Goal: Task Accomplishment & Management: Manage account settings

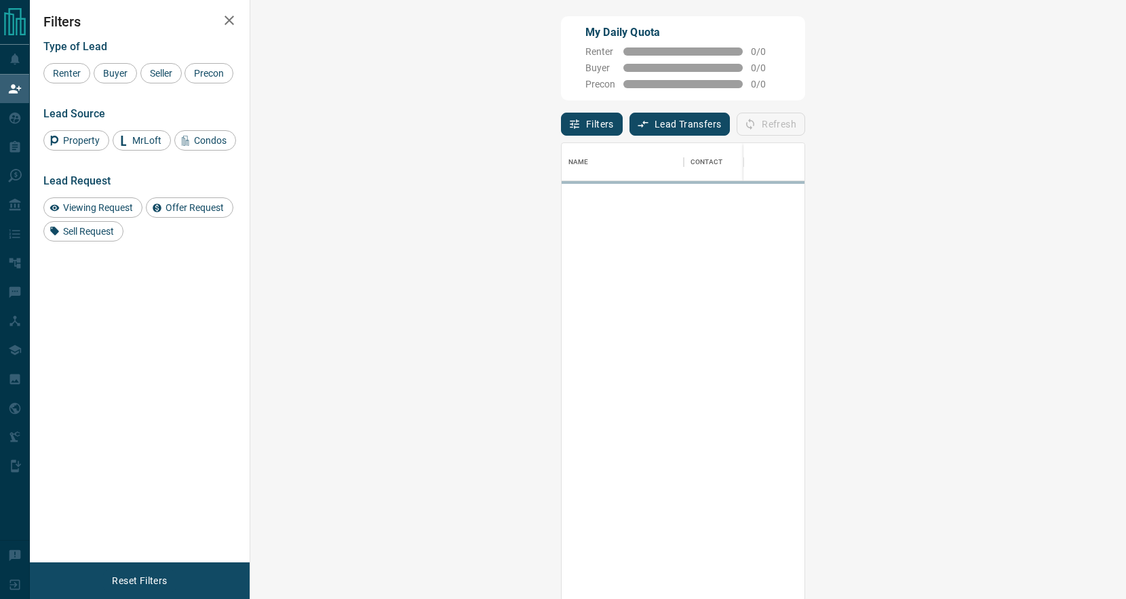
scroll to position [457, 846]
click at [629, 126] on button "Lead Transfers" at bounding box center [679, 124] width 101 height 23
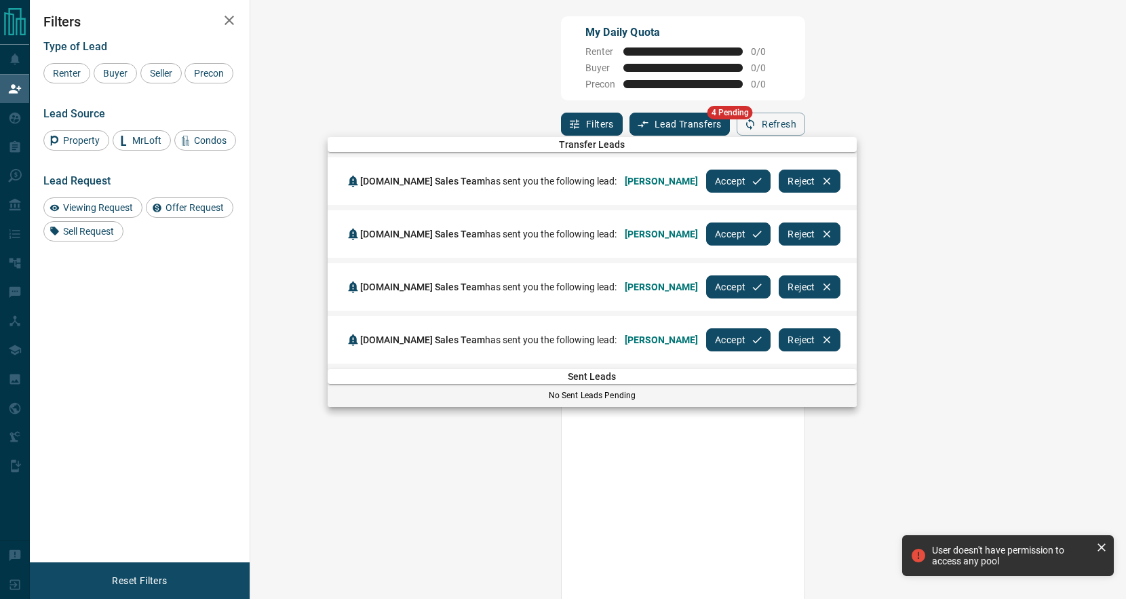
click at [706, 184] on button "Accept" at bounding box center [738, 181] width 64 height 23
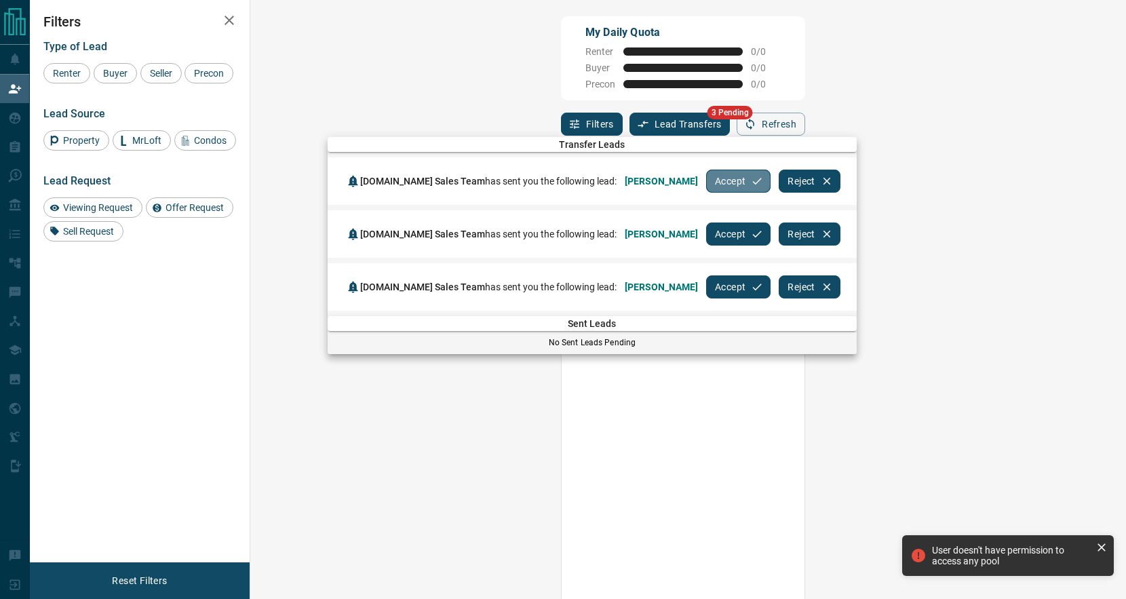
click at [706, 184] on button "Accept" at bounding box center [738, 181] width 64 height 23
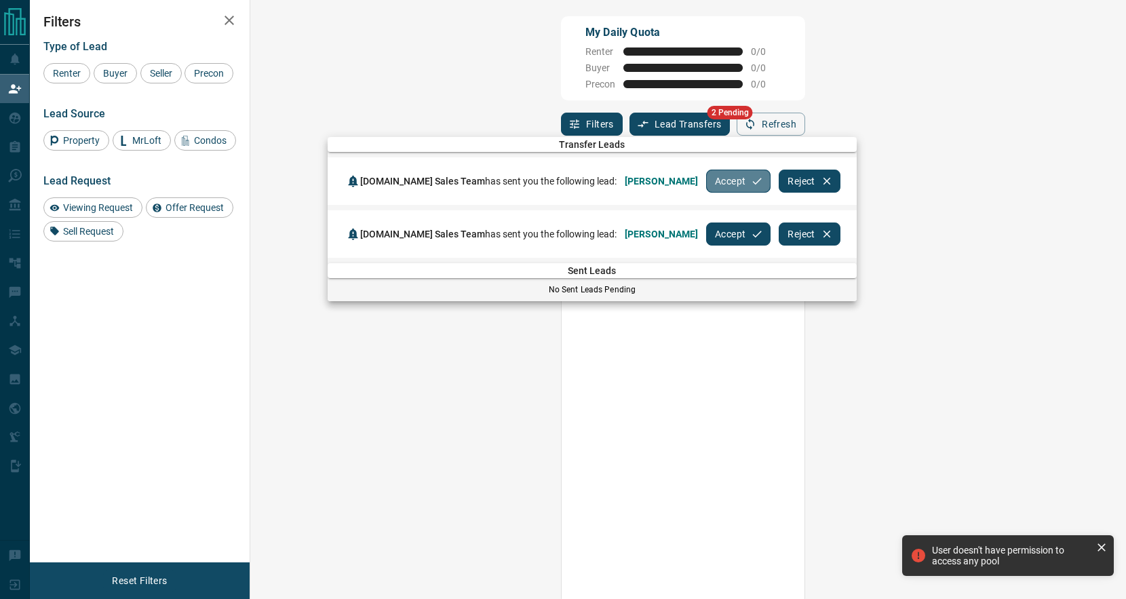
click at [706, 184] on button "Accept" at bounding box center [738, 181] width 64 height 23
click at [706, 222] on button "Accept" at bounding box center [738, 233] width 64 height 23
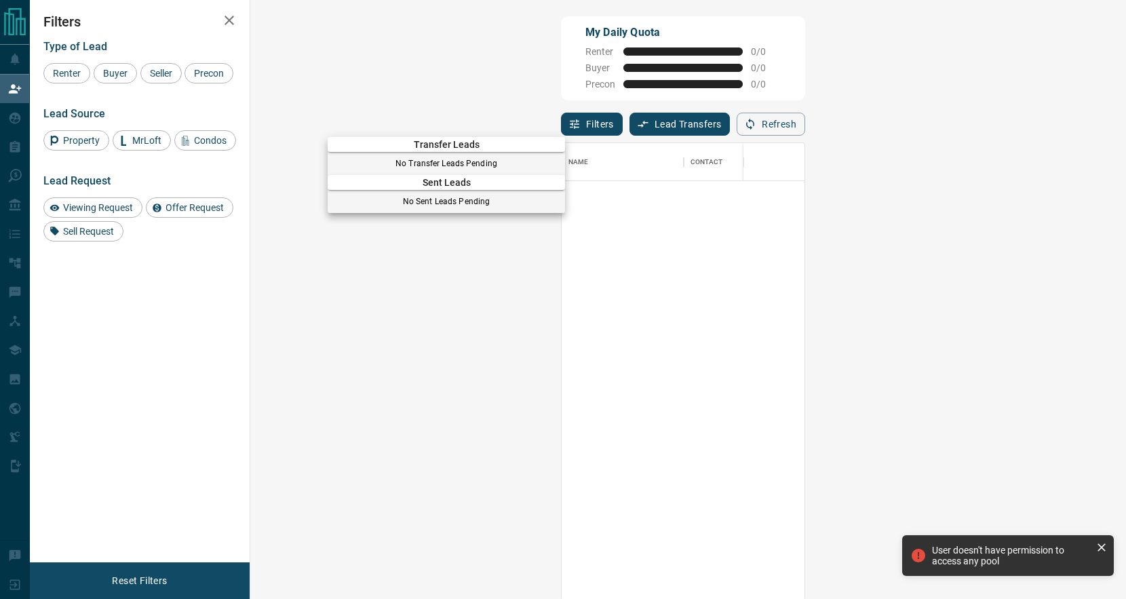
click at [704, 184] on div at bounding box center [563, 299] width 1126 height 599
click at [561, 260] on div at bounding box center [1046, 390] width 970 height 419
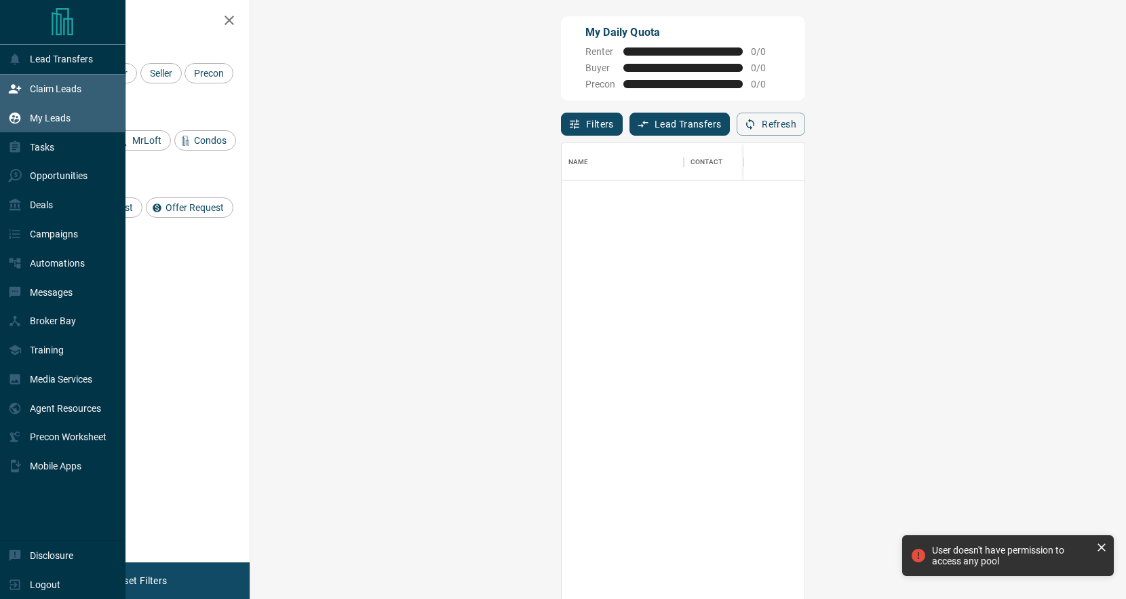
click at [36, 121] on p "My Leads" at bounding box center [50, 118] width 41 height 11
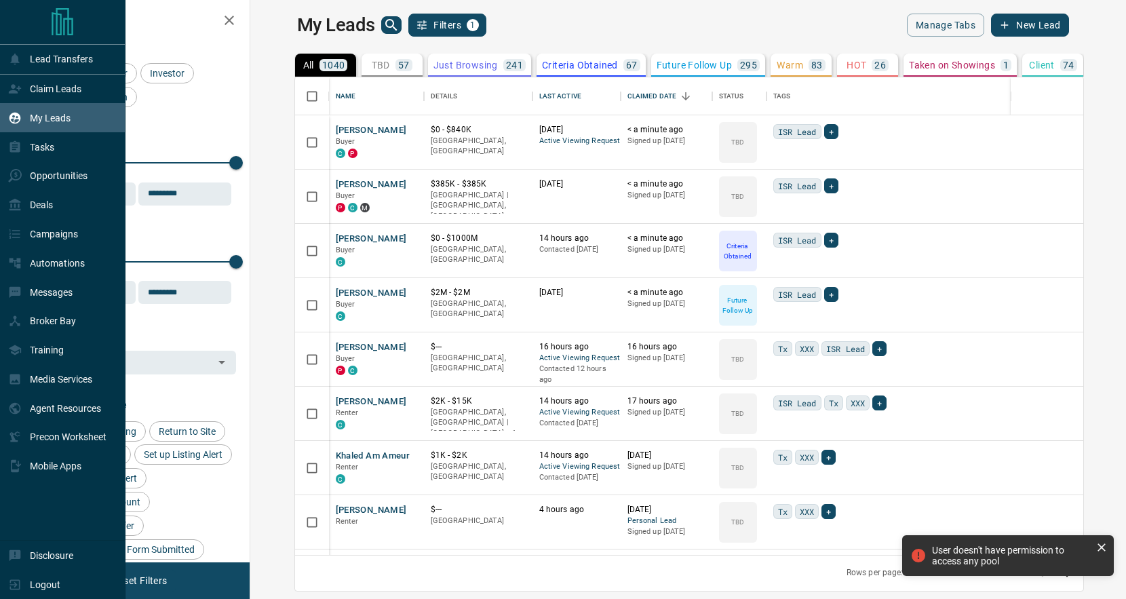
scroll to position [477, 869]
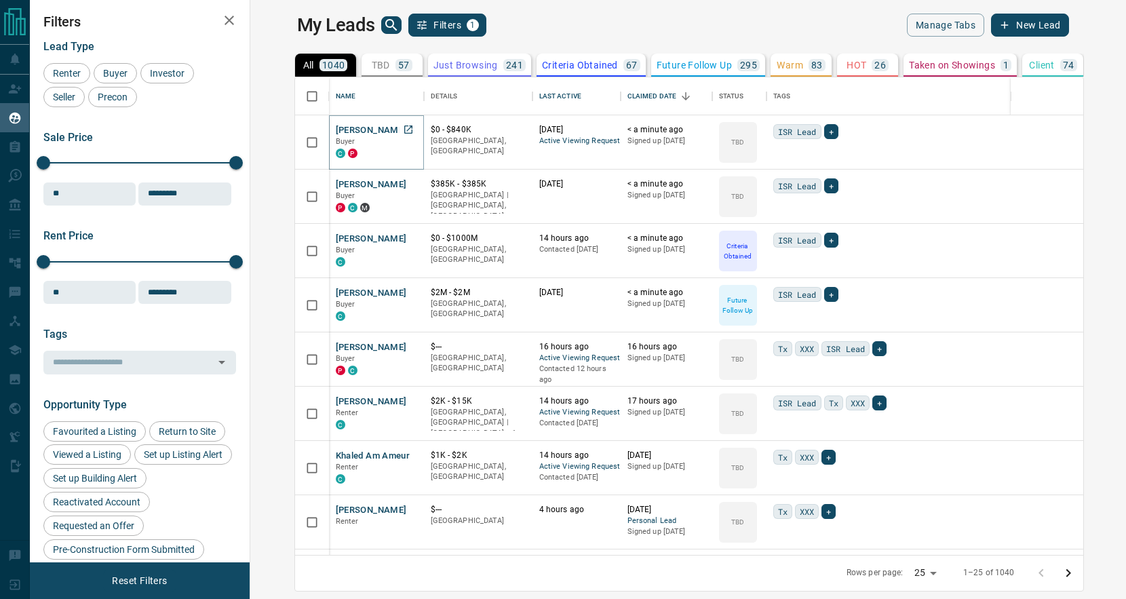
click at [336, 125] on button "[PERSON_NAME]" at bounding box center [371, 130] width 71 height 13
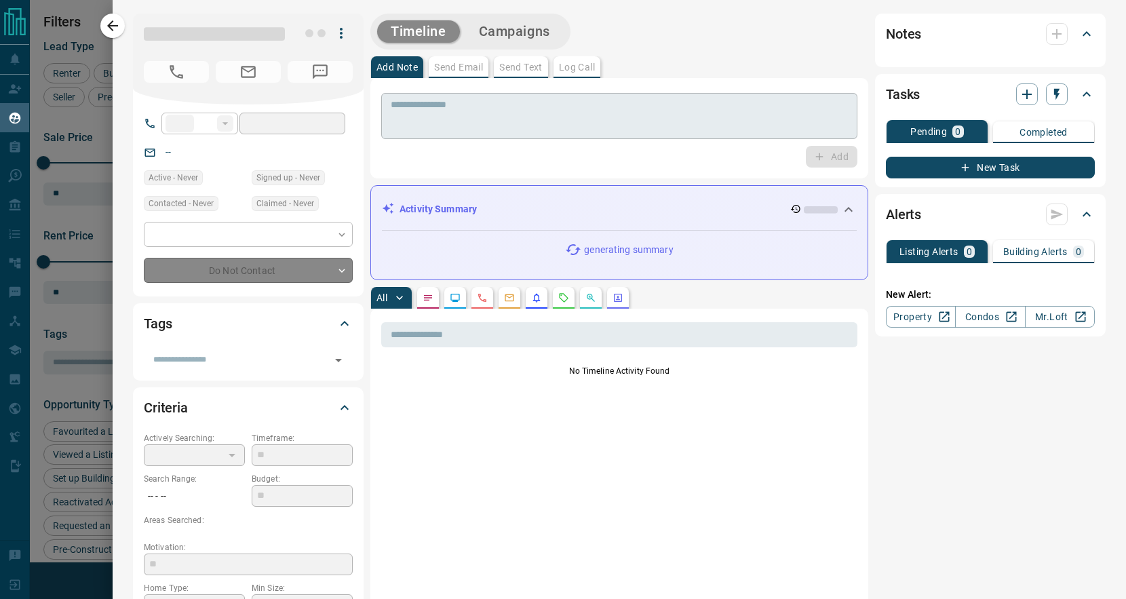
type input "**"
type input "**********"
type input "**"
type input "*******"
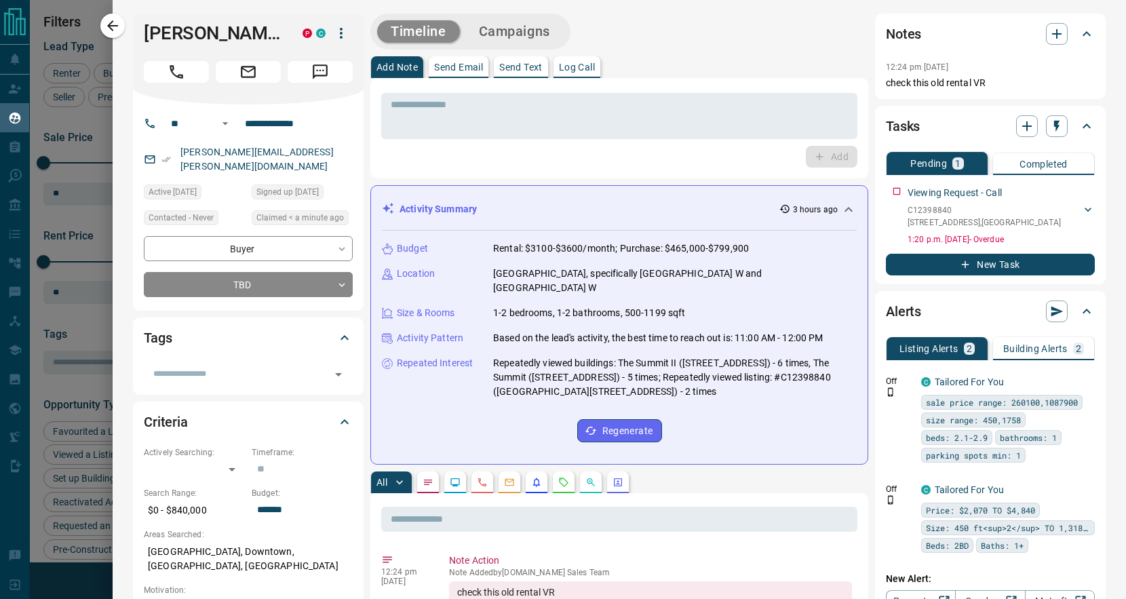
click at [846, 210] on icon at bounding box center [848, 209] width 8 height 5
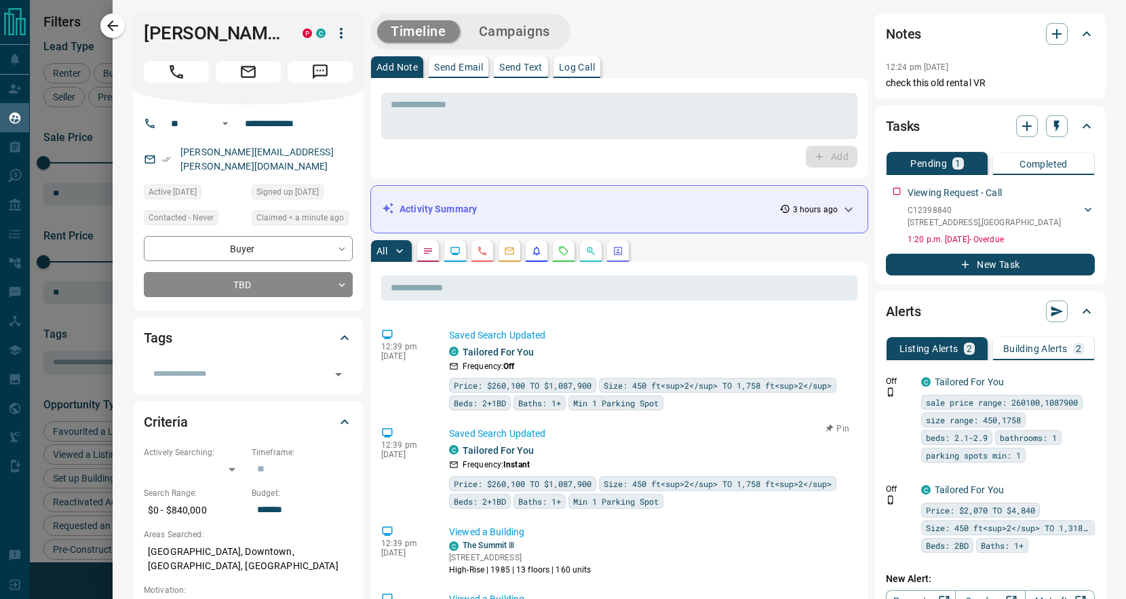
scroll to position [1307, 0]
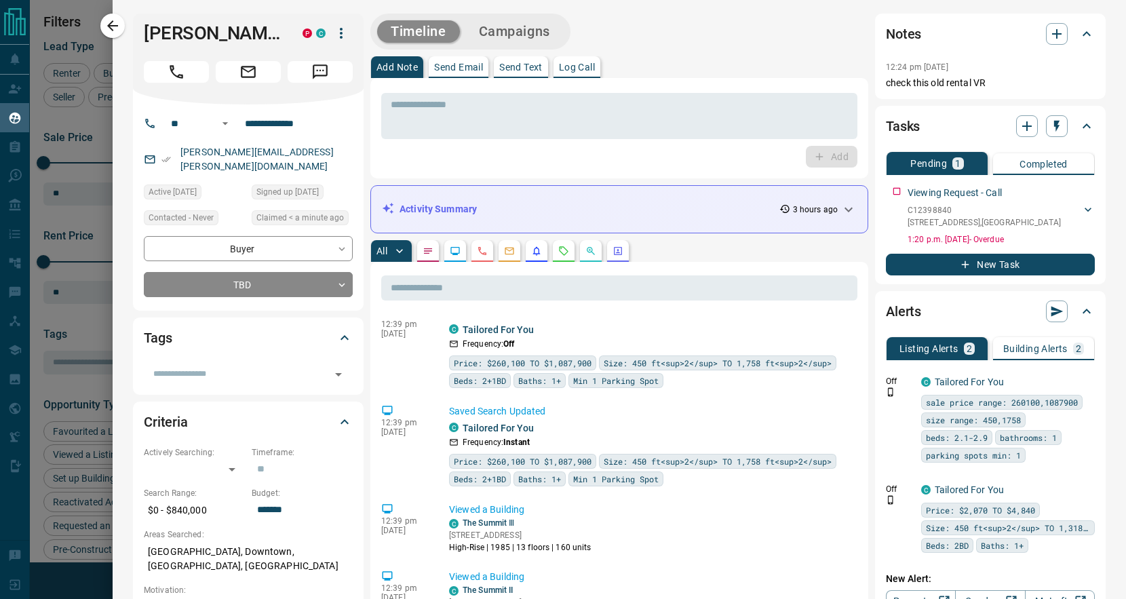
click at [1048, 349] on p "Building Alerts" at bounding box center [1035, 348] width 64 height 9
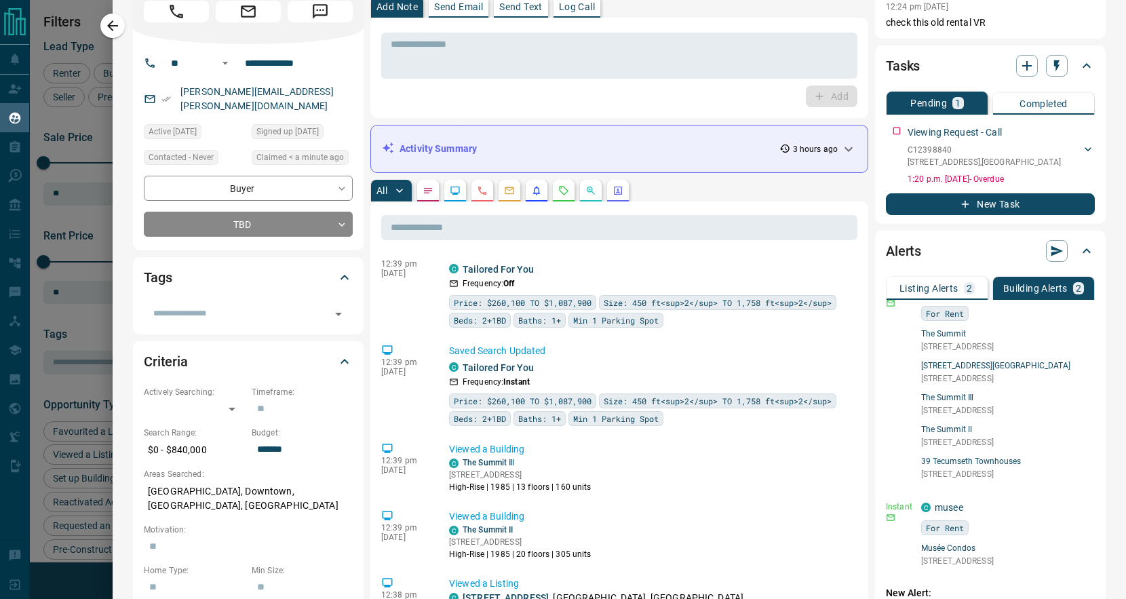
scroll to position [66, 0]
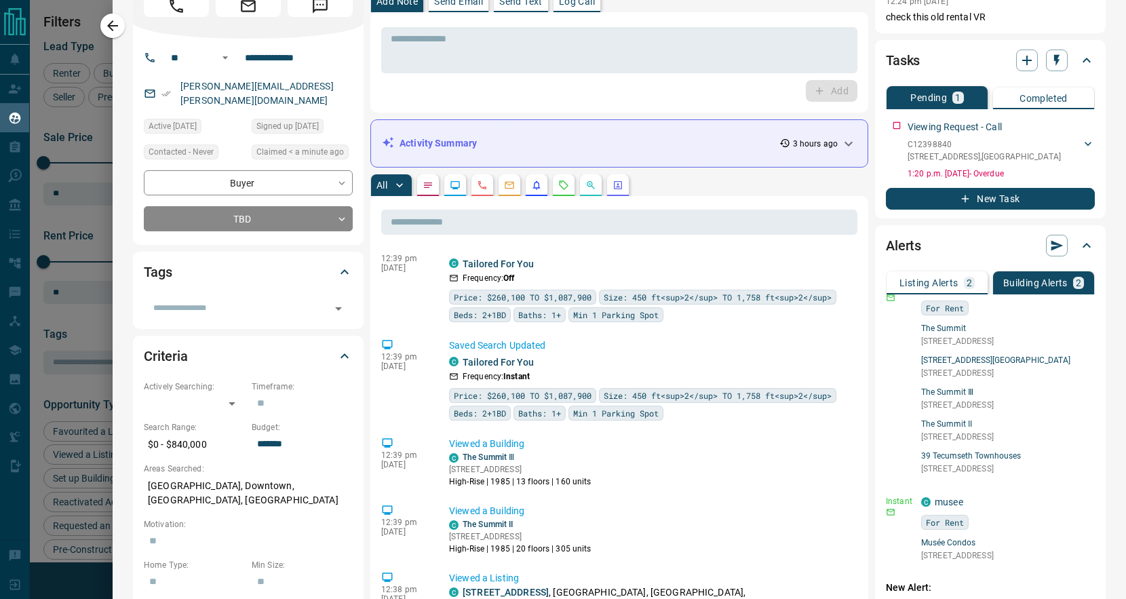
click at [920, 282] on p "Listing Alerts" at bounding box center [928, 282] width 59 height 9
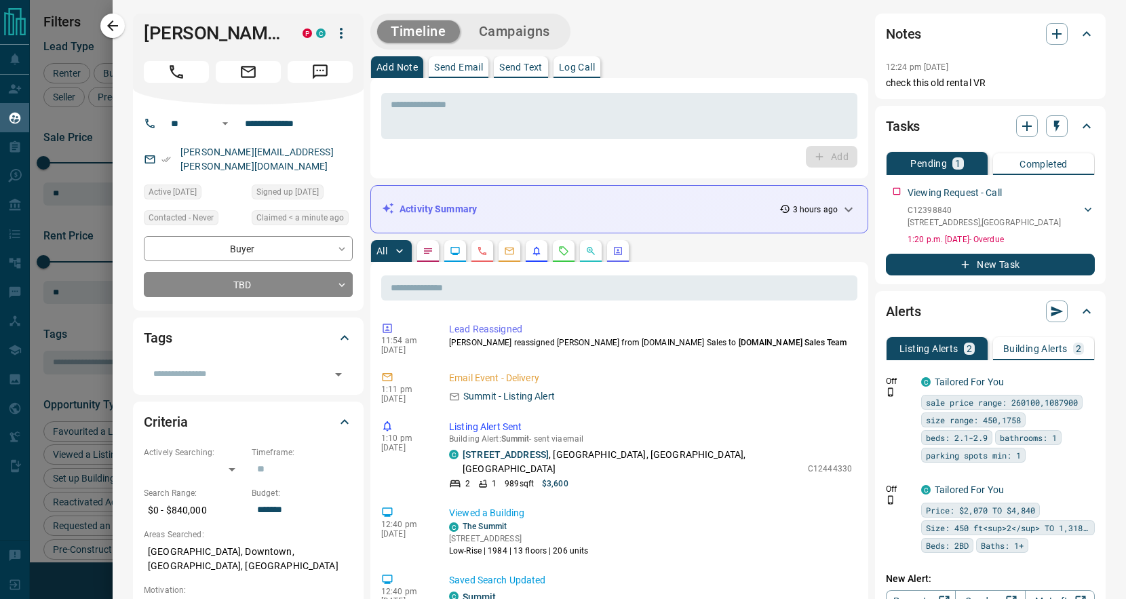
click at [566, 256] on button "button" at bounding box center [564, 251] width 22 height 22
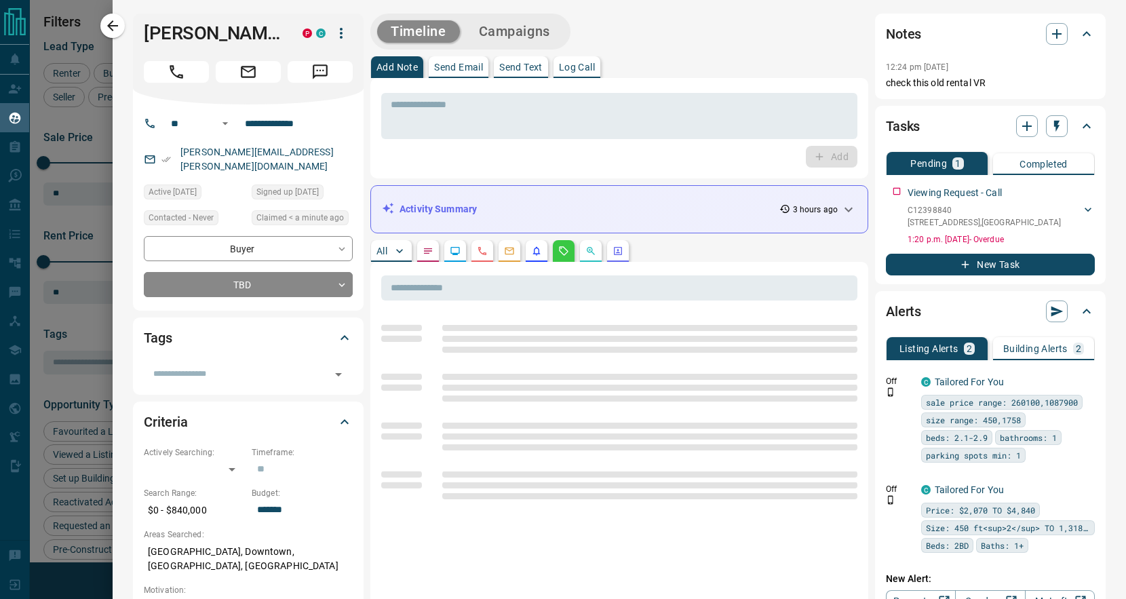
scroll to position [0, 0]
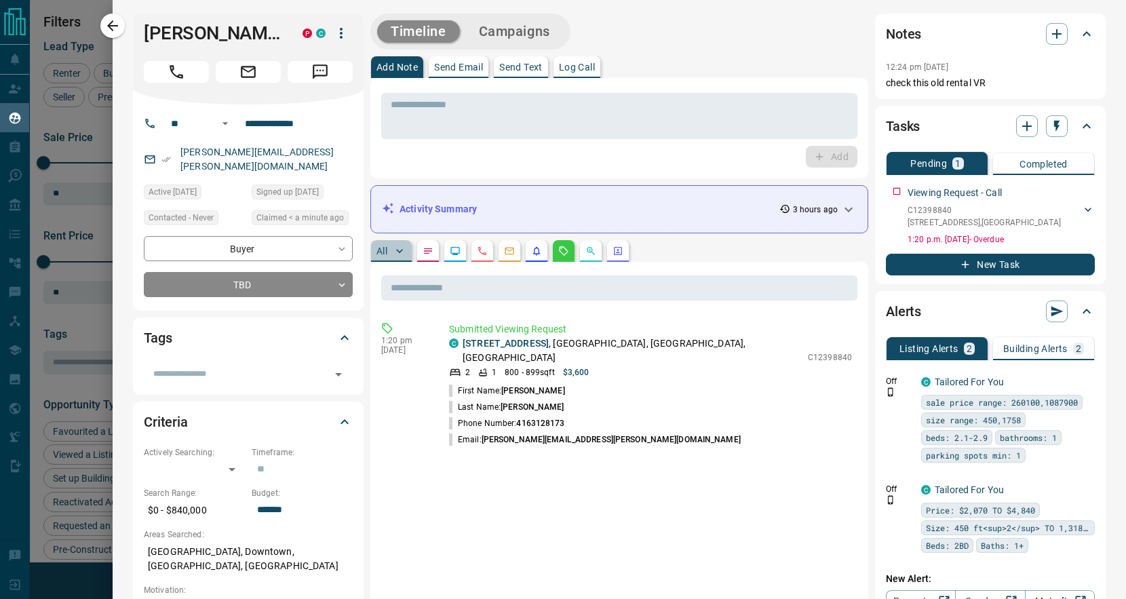
click at [379, 251] on p "All" at bounding box center [381, 250] width 11 height 9
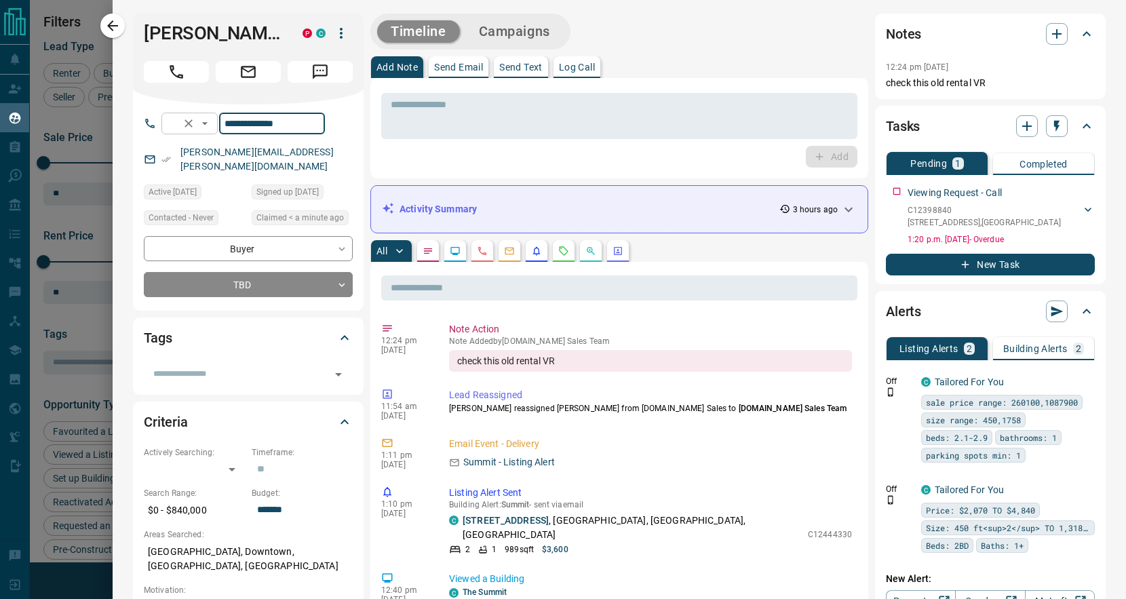
drag, startPoint x: 327, startPoint y: 119, endPoint x: 237, endPoint y: 123, distance: 89.6
click at [237, 123] on div "**********" at bounding box center [242, 124] width 163 height 22
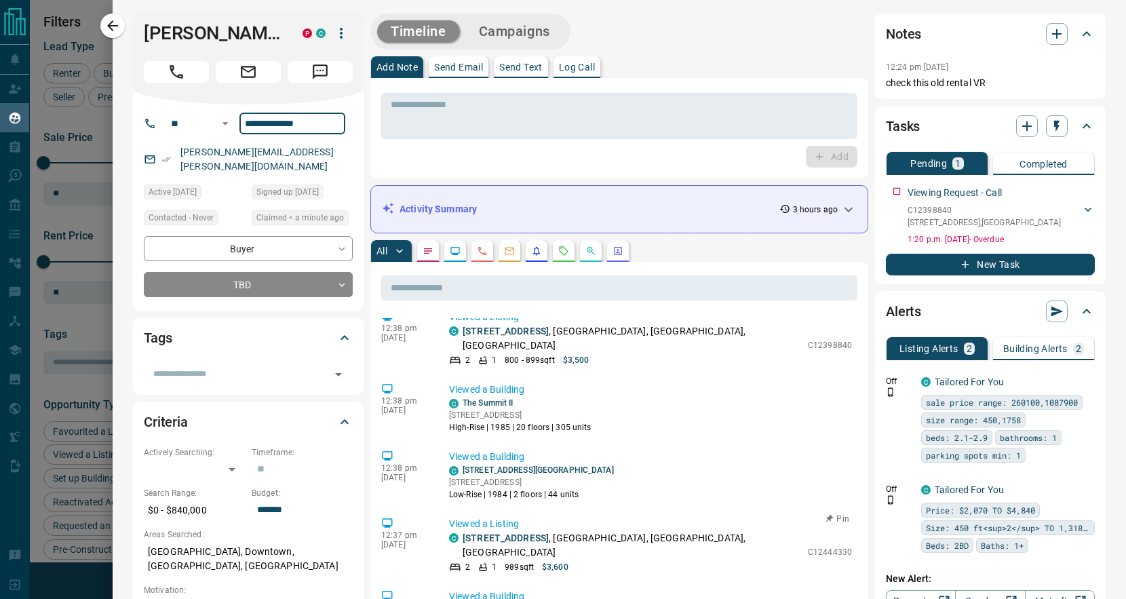
scroll to position [1633, 0]
click at [564, 255] on icon "Requests" at bounding box center [563, 250] width 11 height 11
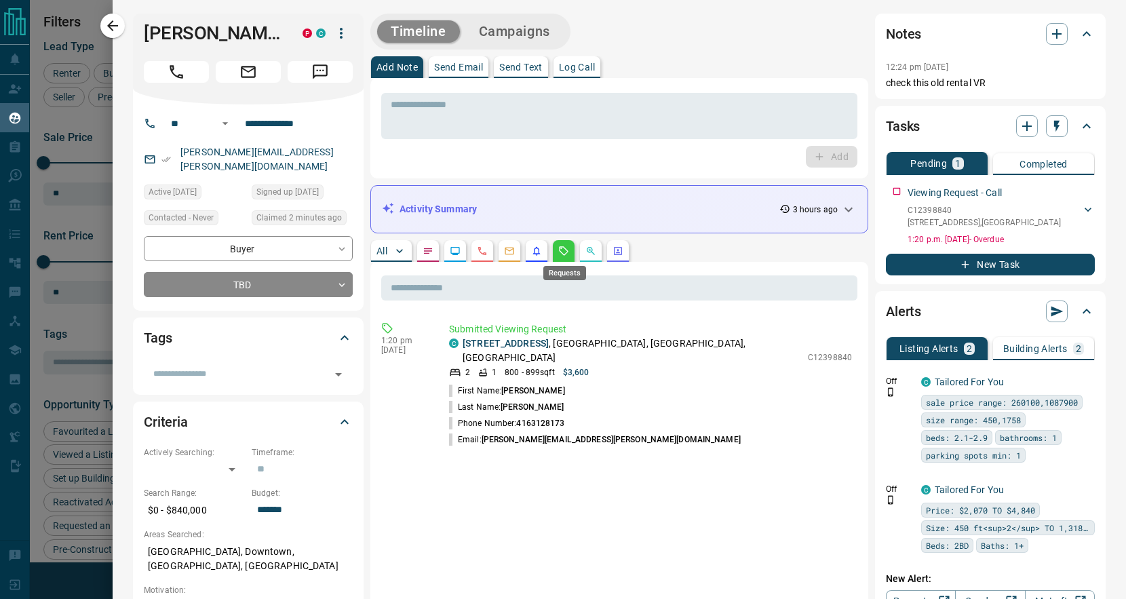
scroll to position [0, 0]
click at [383, 250] on p "All" at bounding box center [381, 250] width 11 height 9
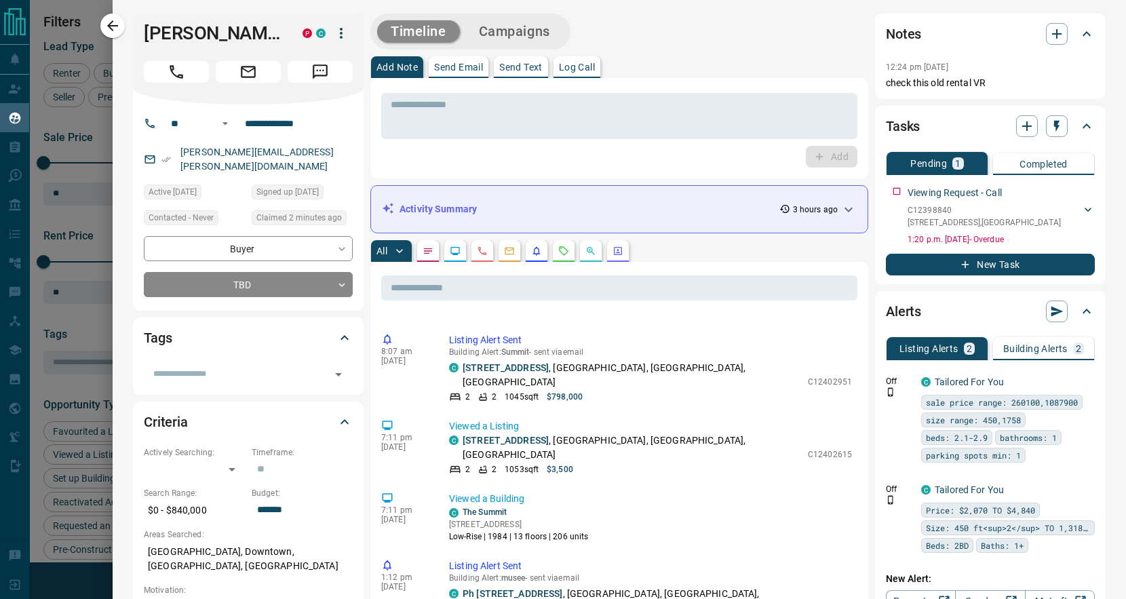
scroll to position [5139, 0]
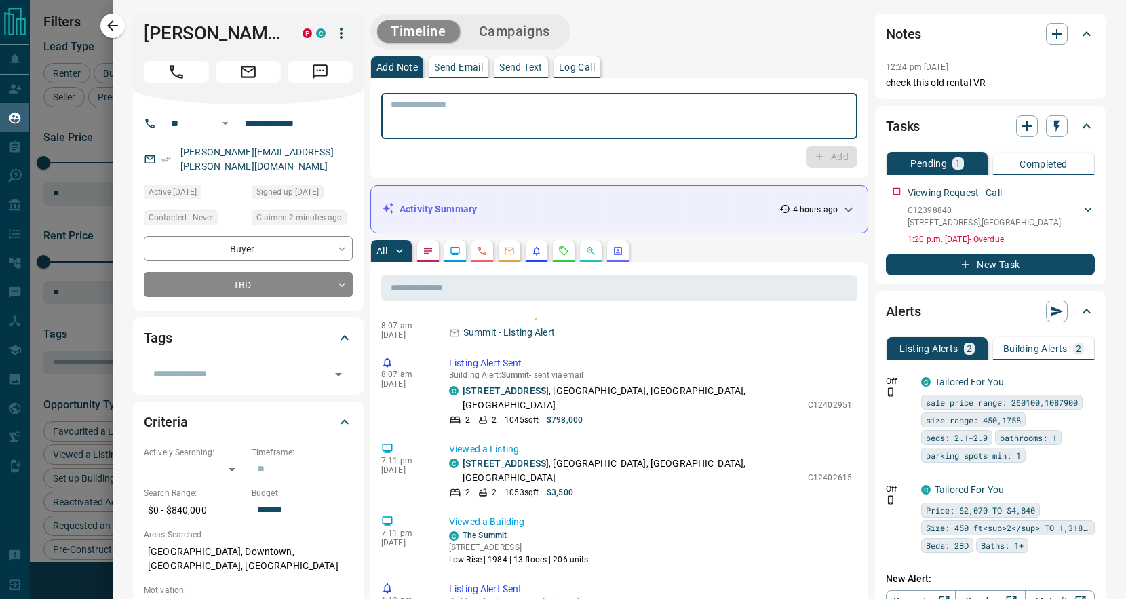
click at [454, 108] on textarea at bounding box center [619, 116] width 457 height 35
type textarea "**********"
click at [833, 160] on button "Add" at bounding box center [832, 157] width 52 height 22
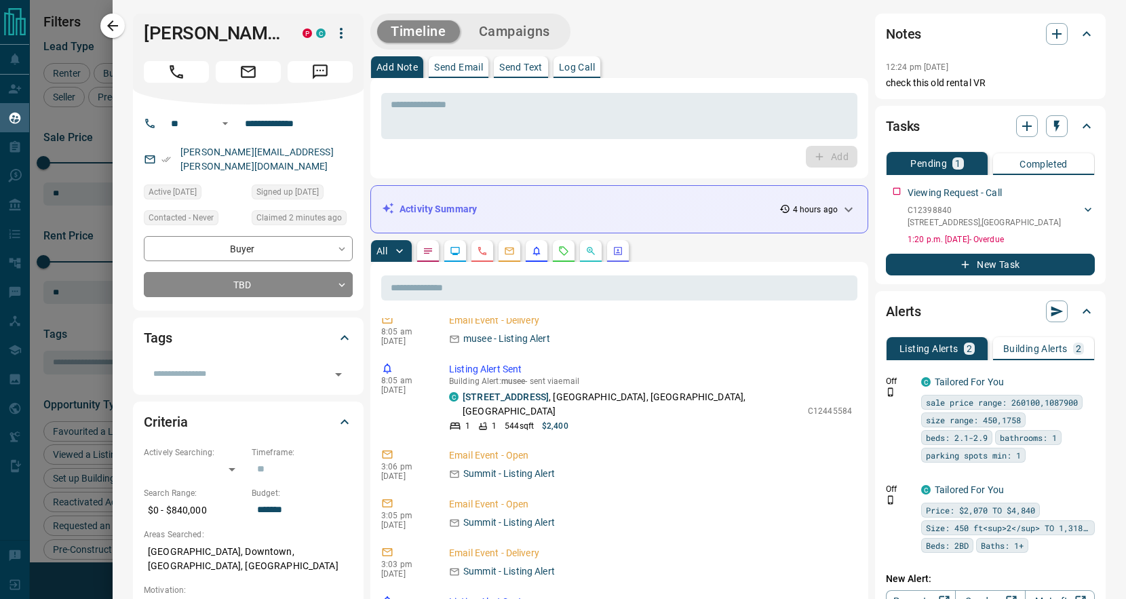
scroll to position [884, 0]
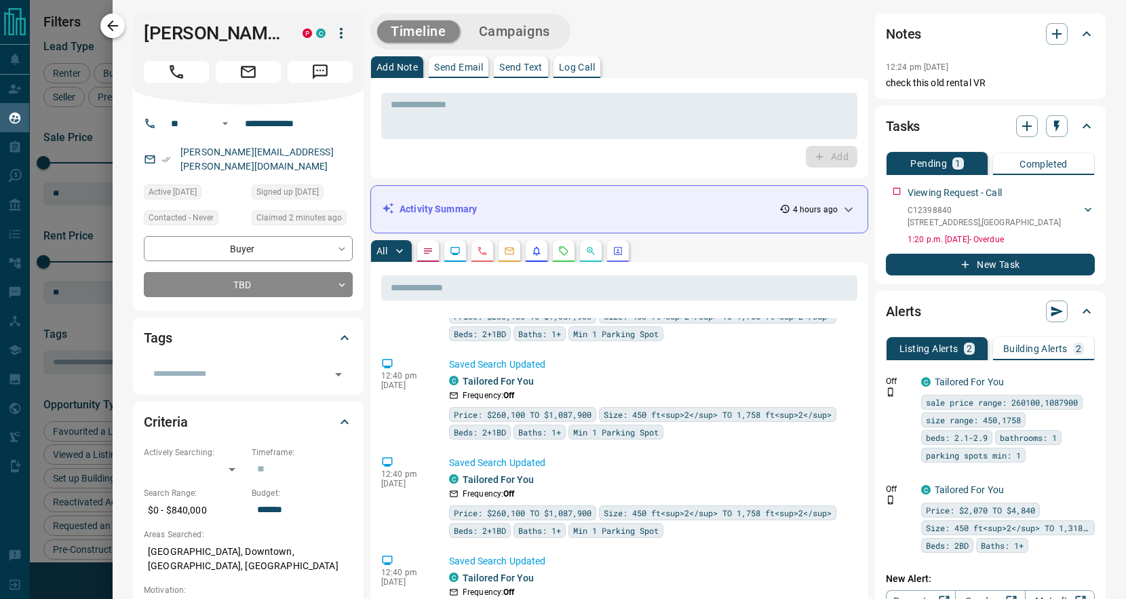
click at [111, 24] on icon "button" at bounding box center [112, 26] width 16 height 16
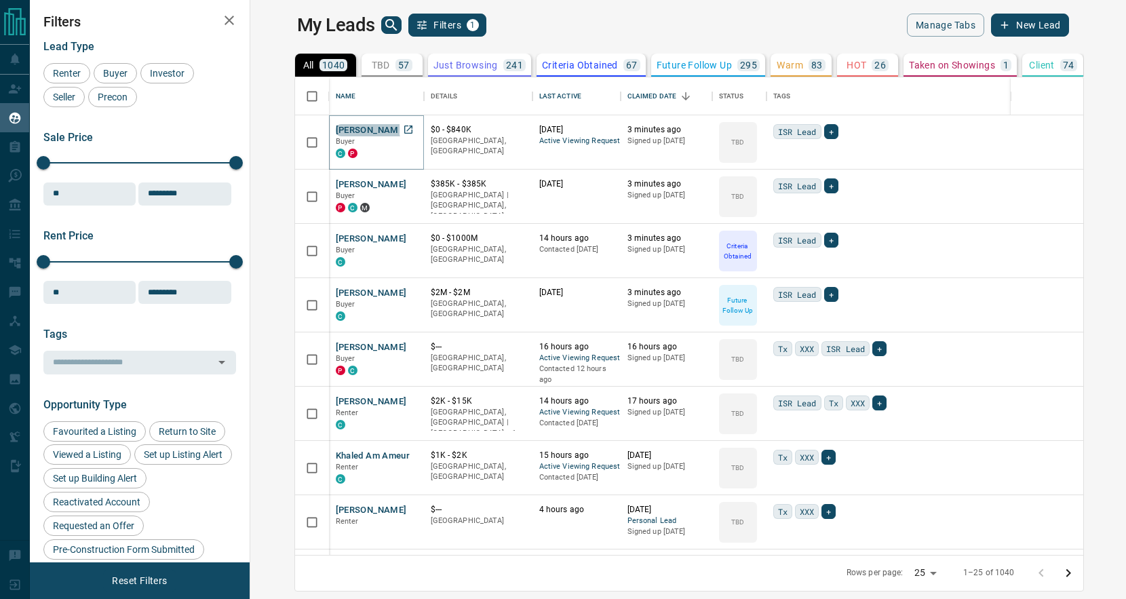
click at [341, 133] on button "[PERSON_NAME]" at bounding box center [371, 130] width 71 height 13
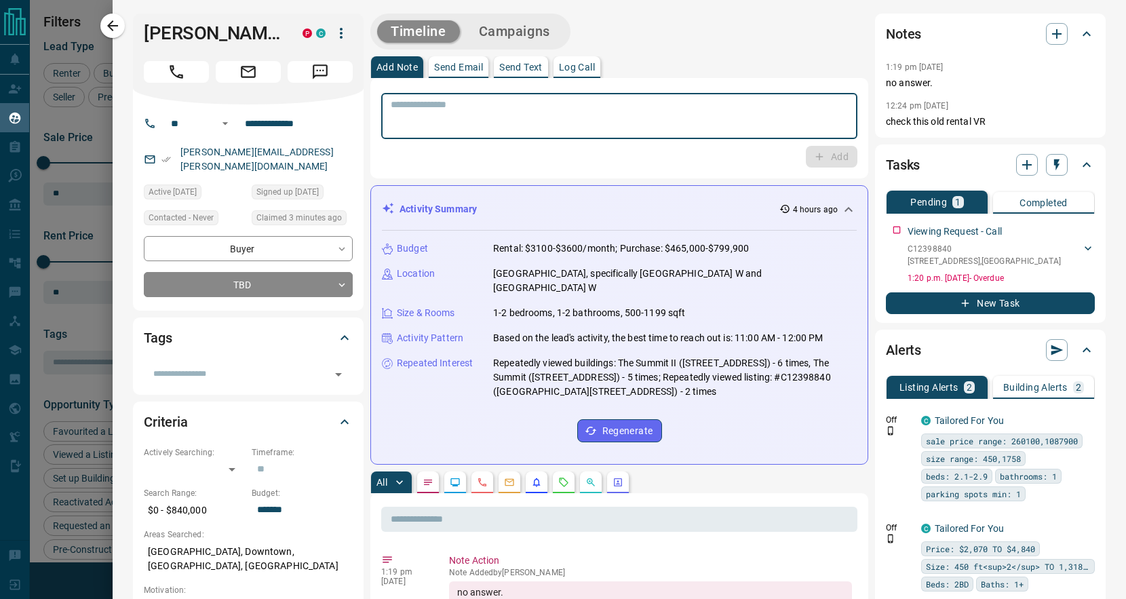
click at [503, 113] on textarea at bounding box center [619, 116] width 457 height 35
click at [108, 25] on icon "button" at bounding box center [112, 26] width 16 height 16
